Goal: Complete application form

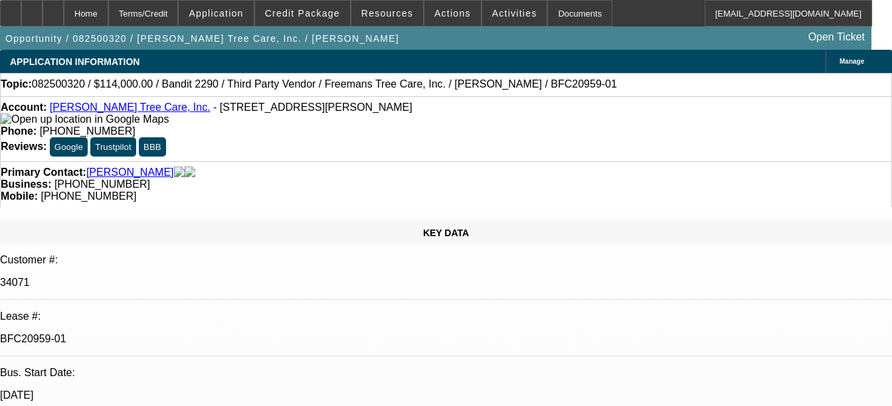
select select "0"
select select "6"
select select "0"
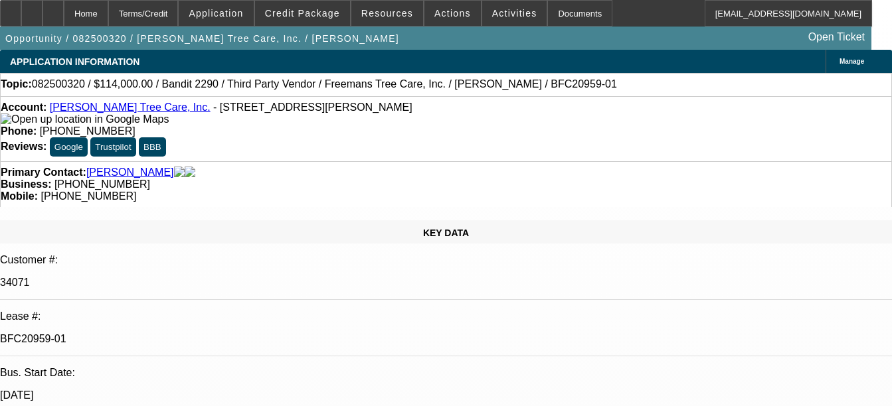
select select "0"
select select "6"
select select "0"
select select "2"
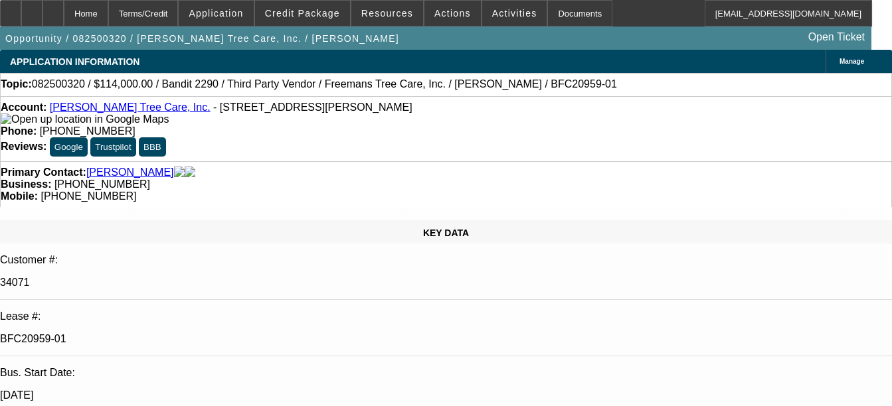
select select "2"
select select "0"
select select "6"
select select "0"
select select "2"
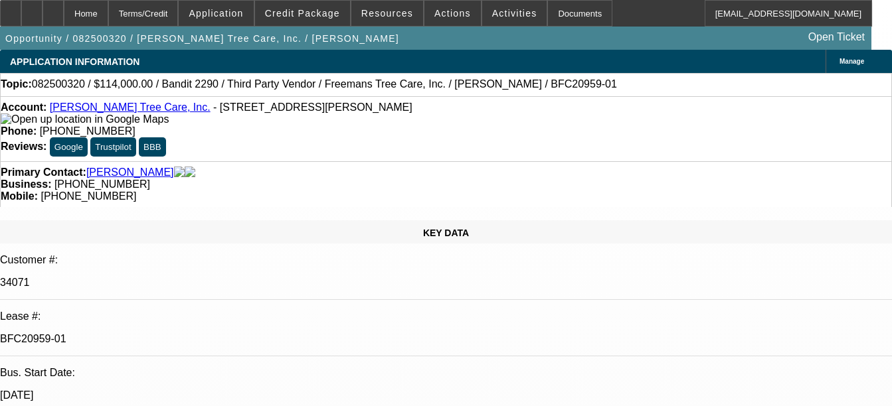
select select "2"
select select "0"
select select "6"
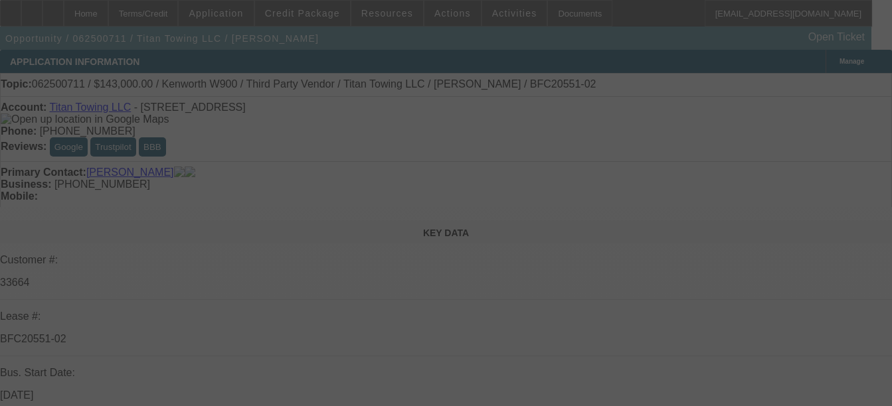
select select "0"
select select "2"
select select "0"
select select "6"
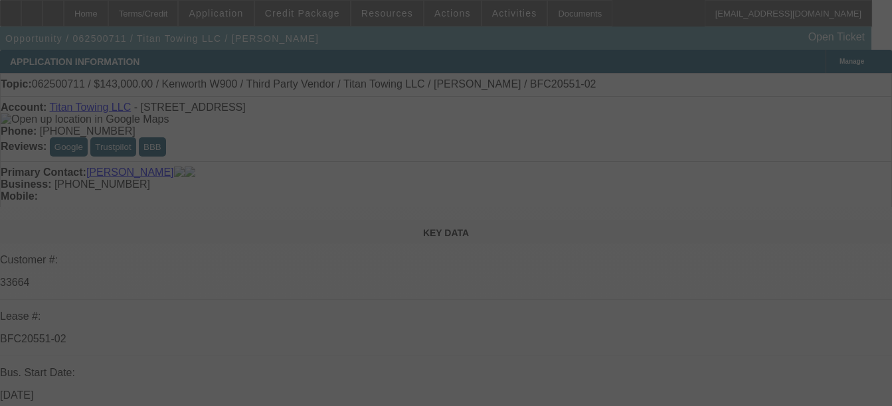
select select "0"
select select "2"
select select "0"
select select "6"
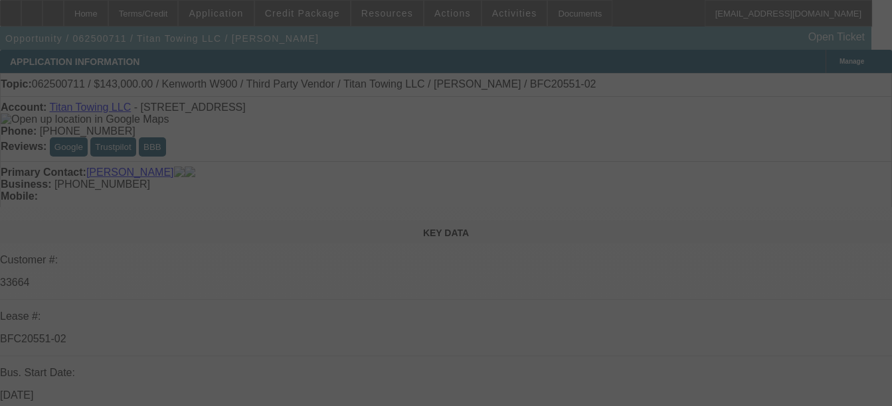
select select "0"
select select "2"
select select "0"
select select "6"
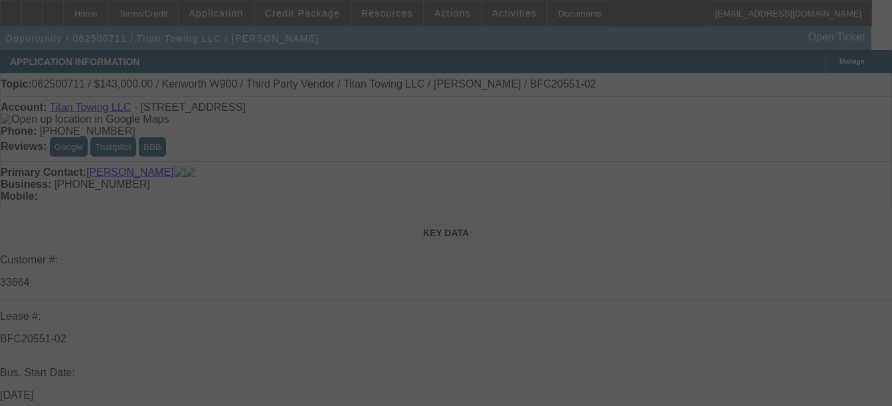
select select "0"
select select "2"
select select "0"
select select "6"
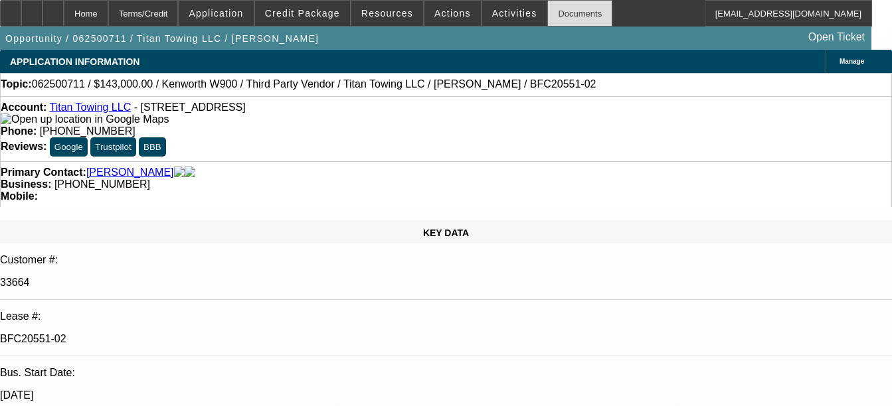
click at [547, 24] on div "Documents" at bounding box center [579, 13] width 65 height 27
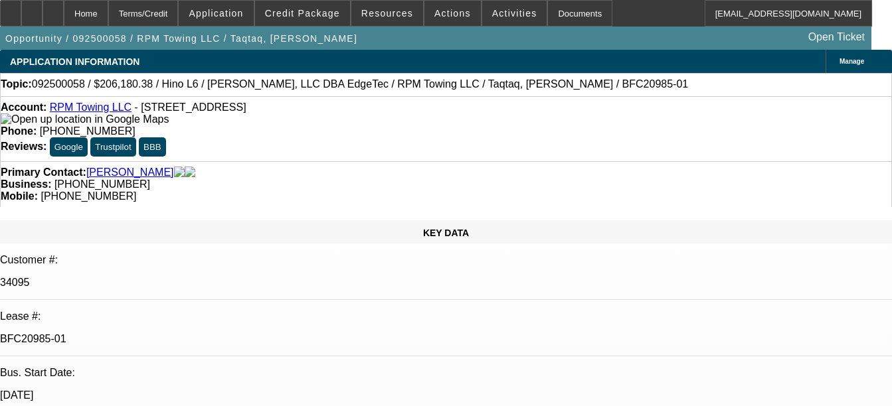
select select "0"
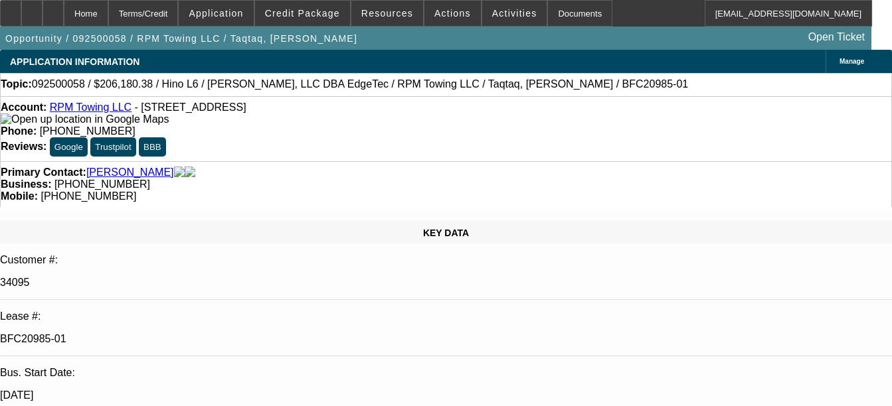
select select "0"
select select "2"
select select "0"
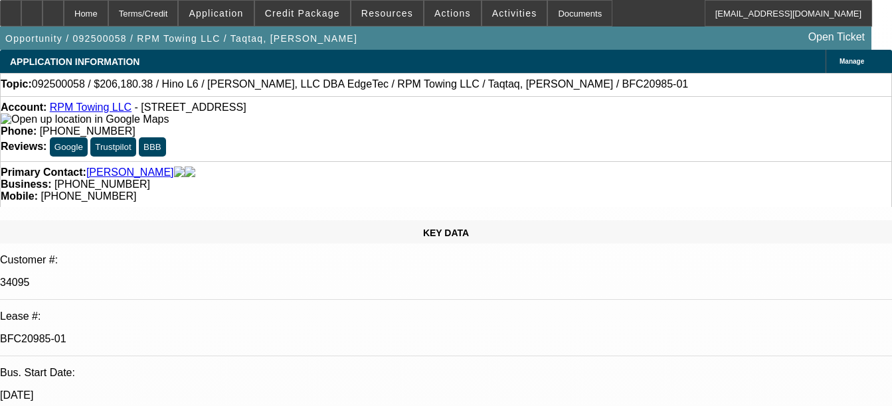
select select "2"
select select "0"
select select "1"
select select "2"
select select "6"
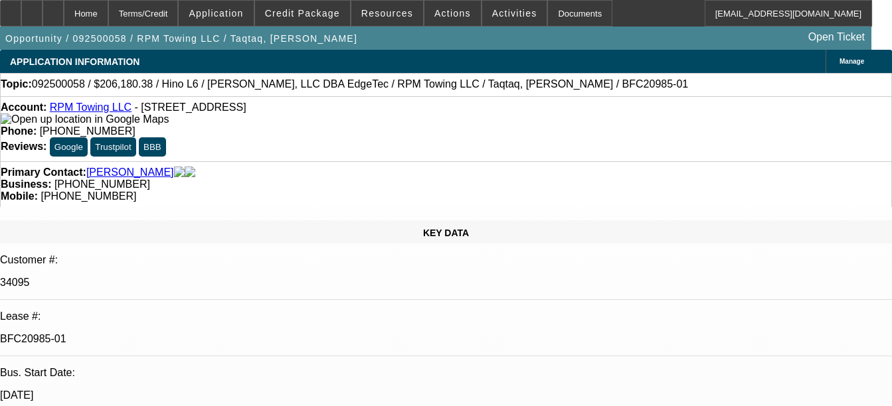
select select "1"
select select "6"
select select "1"
select select "2"
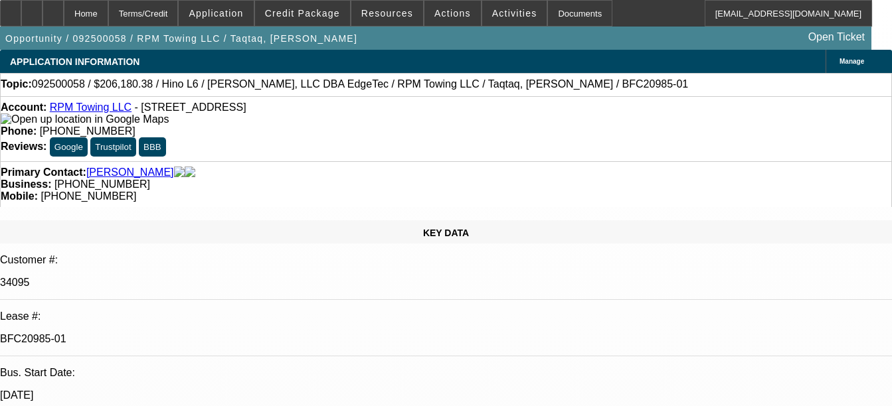
select select "6"
select select "1"
select select "2"
select select "6"
click at [550, 9] on div "Documents" at bounding box center [579, 13] width 65 height 27
